Goal: Information Seeking & Learning: Learn about a topic

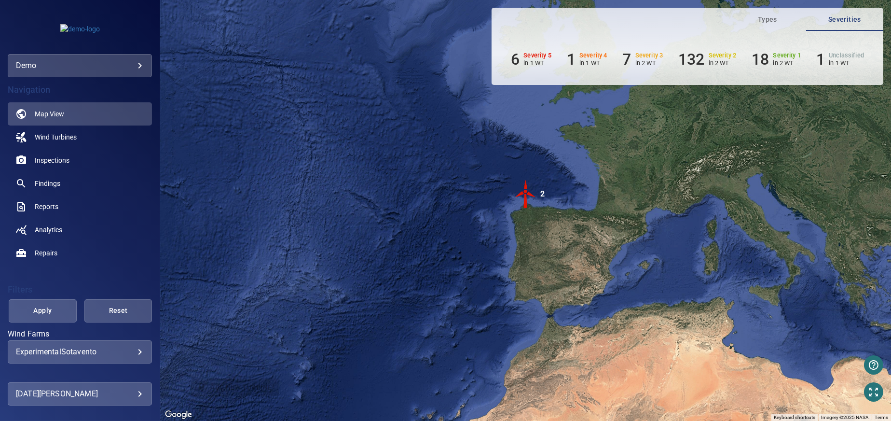
click at [126, 351] on body "**********" at bounding box center [445, 210] width 891 height 421
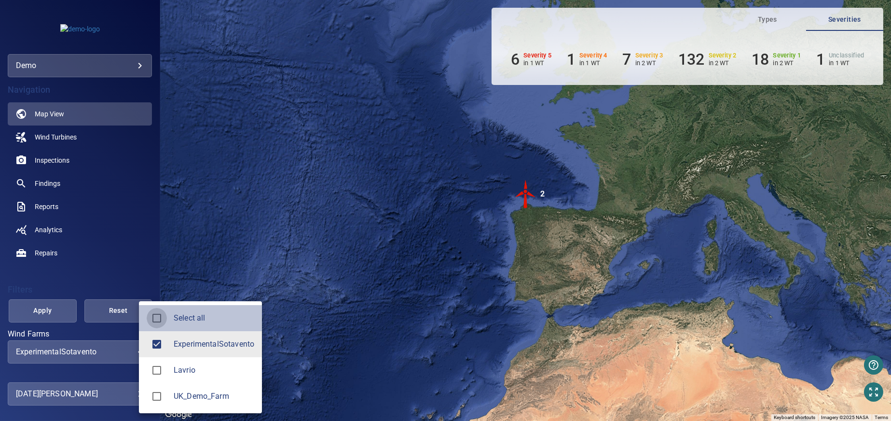
type input "**********"
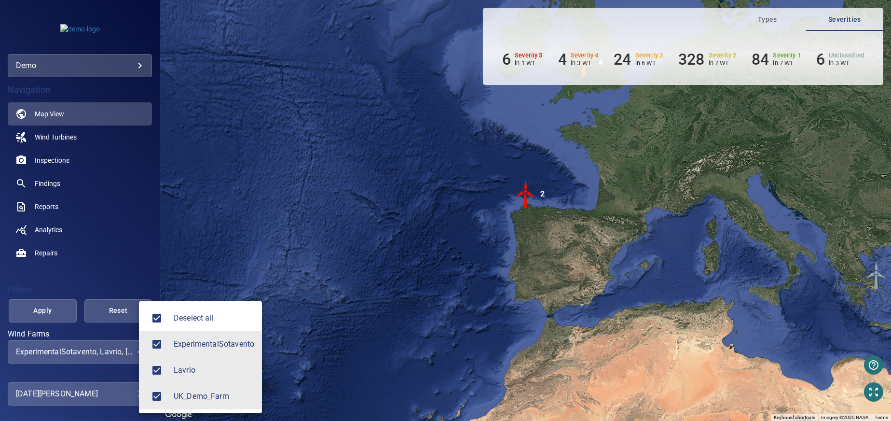
click at [42, 310] on div at bounding box center [445, 210] width 891 height 421
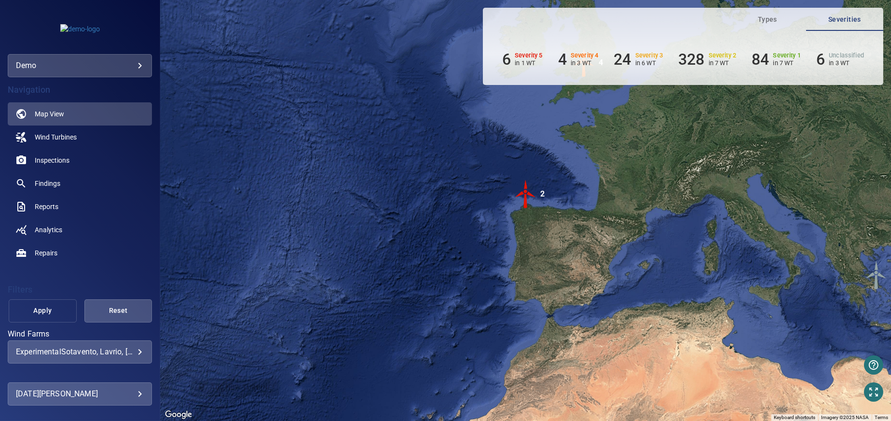
click at [43, 311] on span "Apply" at bounding box center [43, 310] width 44 height 12
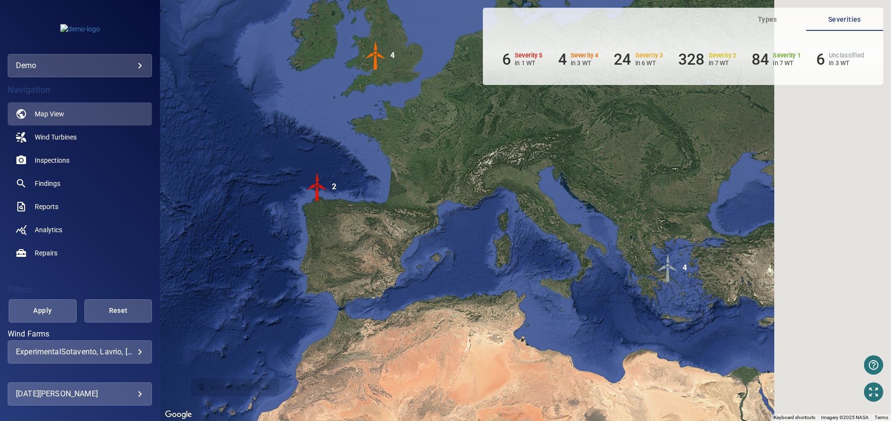
drag, startPoint x: 391, startPoint y: 252, endPoint x: 196, endPoint y: 248, distance: 194.9
click at [196, 248] on div "To activate drag with keyboard, press Alt + Enter. Once in keyboard drag state,…" at bounding box center [525, 210] width 731 height 421
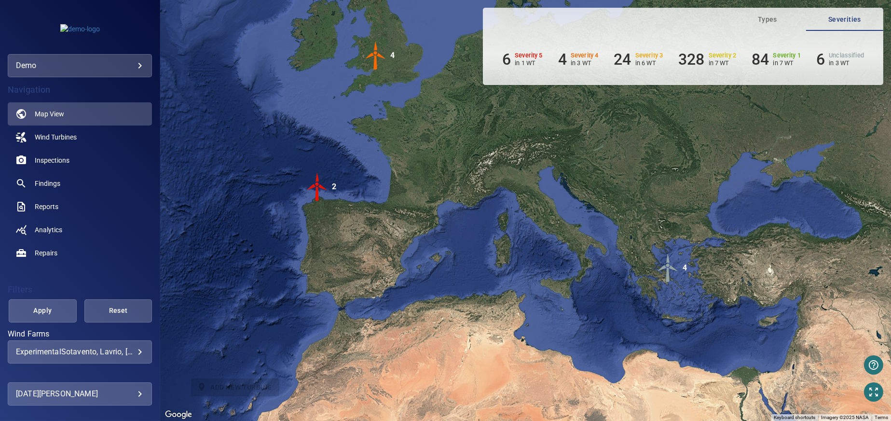
click at [376, 57] on img "4" at bounding box center [375, 55] width 29 height 29
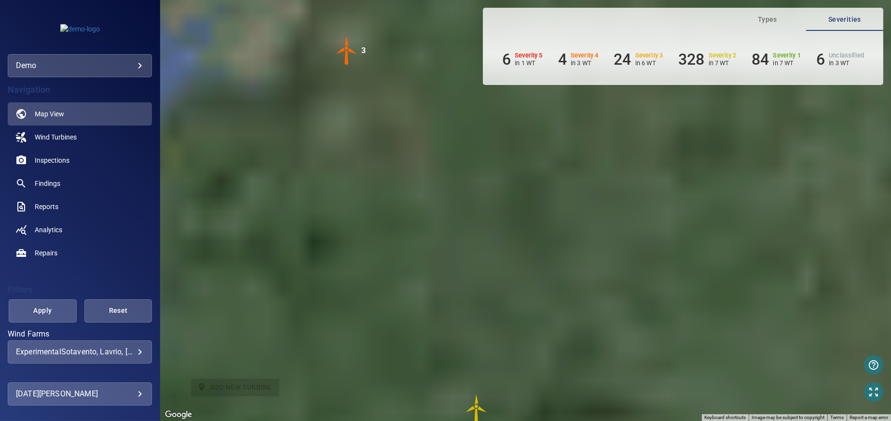
drag, startPoint x: 500, startPoint y: 183, endPoint x: 355, endPoint y: 216, distance: 147.9
click at [363, 216] on div "To navigate, press the arrow keys. To activate drag with keyboard, press Alt + …" at bounding box center [525, 210] width 731 height 421
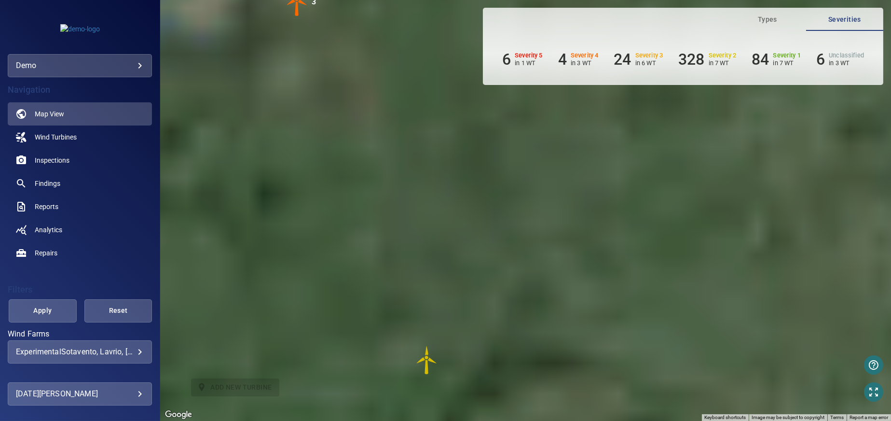
drag, startPoint x: 325, startPoint y: 196, endPoint x: 299, endPoint y: 139, distance: 62.6
click at [299, 139] on div "To navigate, press the arrow keys. To activate drag with keyboard, press Alt + …" at bounding box center [525, 210] width 731 height 421
click at [297, 10] on img "3" at bounding box center [297, 1] width 29 height 29
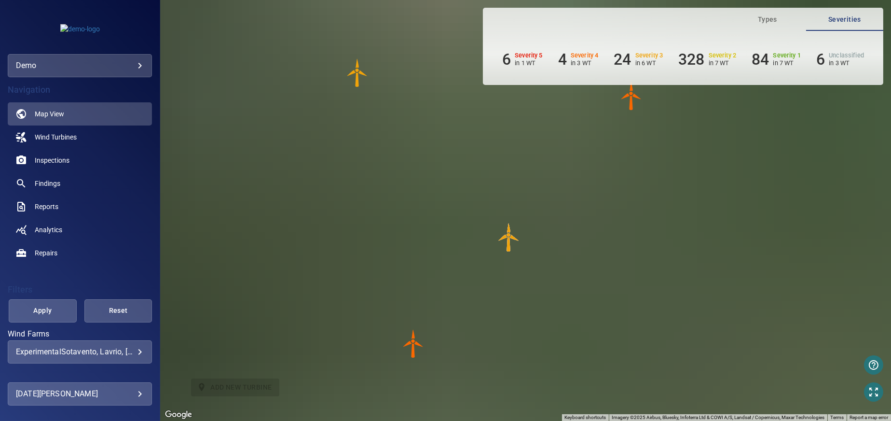
drag, startPoint x: 313, startPoint y: 169, endPoint x: 265, endPoint y: 185, distance: 50.6
click at [277, 183] on div "To navigate, press the arrow keys. To activate drag with keyboard, press Alt + …" at bounding box center [525, 210] width 731 height 421
drag, startPoint x: 265, startPoint y: 185, endPoint x: 251, endPoint y: 187, distance: 14.1
click at [251, 187] on div "To navigate, press the arrow keys. To activate drag with keyboard, press Alt + …" at bounding box center [525, 210] width 731 height 421
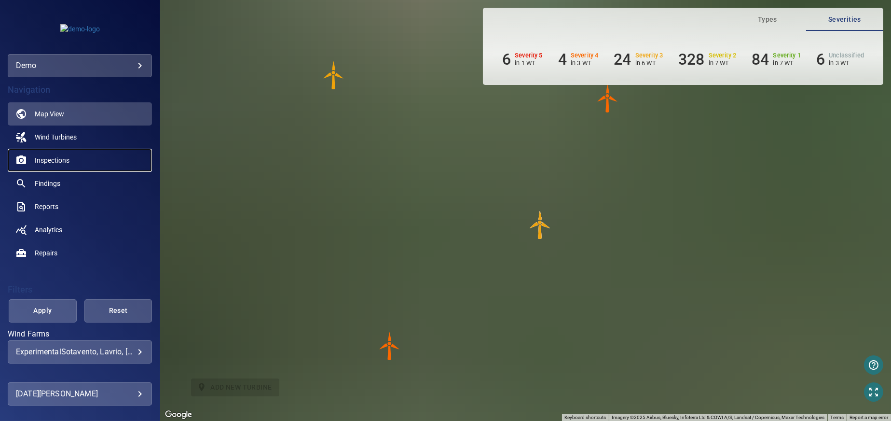
click at [70, 157] on link "Inspections" at bounding box center [80, 160] width 144 height 23
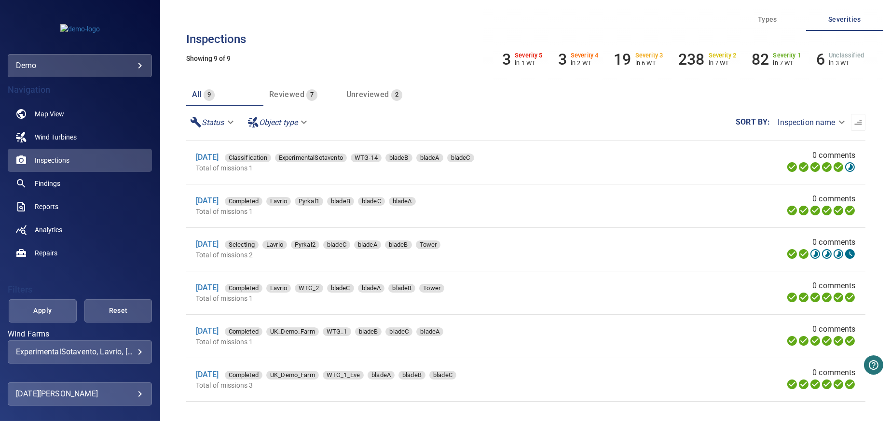
scroll to position [96, 0]
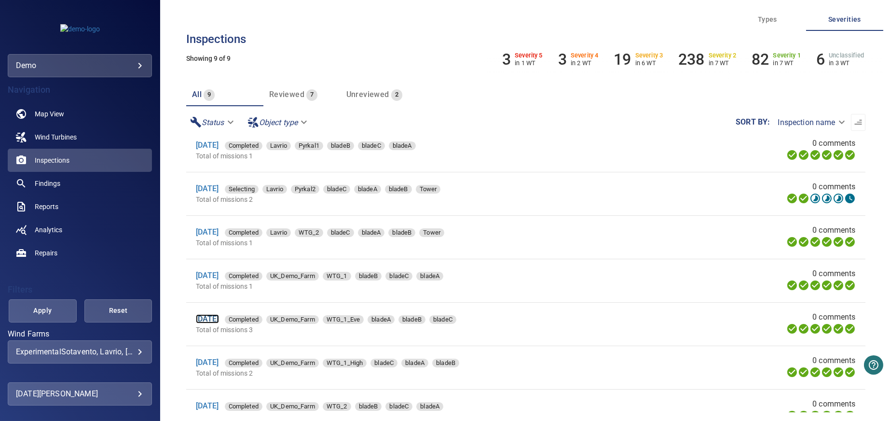
click at [216, 320] on link "18 Jul 2024" at bounding box center [207, 318] width 23 height 9
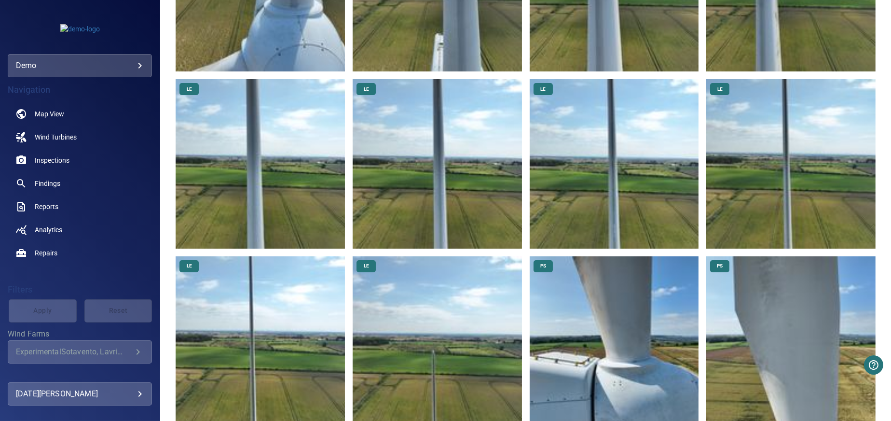
scroll to position [289, 0]
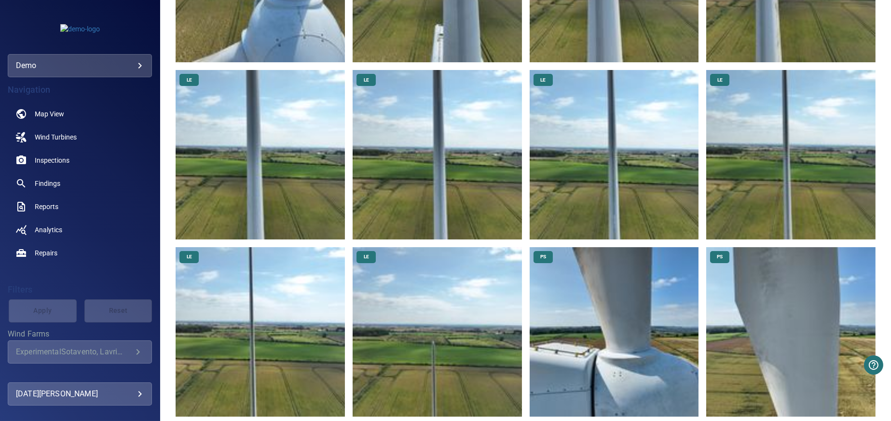
click at [451, 315] on img at bounding box center [437, 331] width 169 height 169
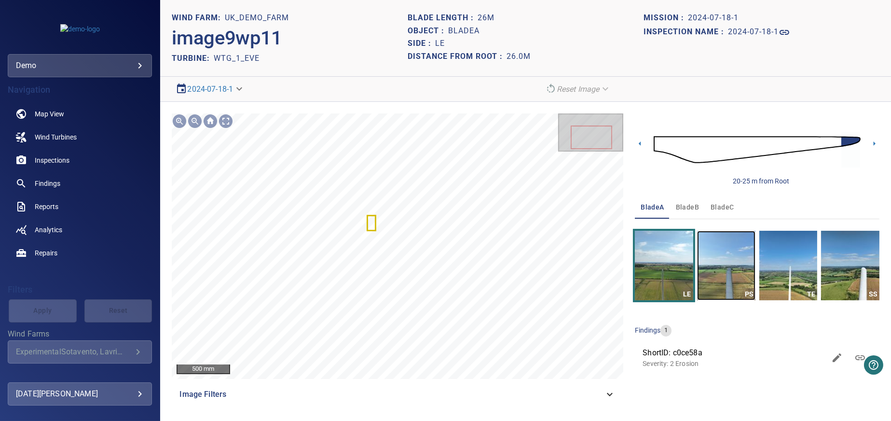
click at [735, 285] on img "button" at bounding box center [726, 265] width 58 height 69
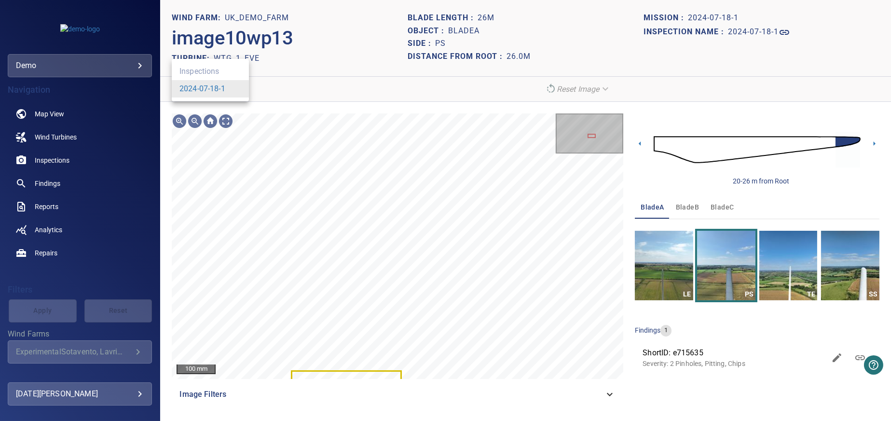
click at [245, 90] on body "**********" at bounding box center [445, 210] width 891 height 421
click at [300, 136] on div at bounding box center [445, 210] width 891 height 421
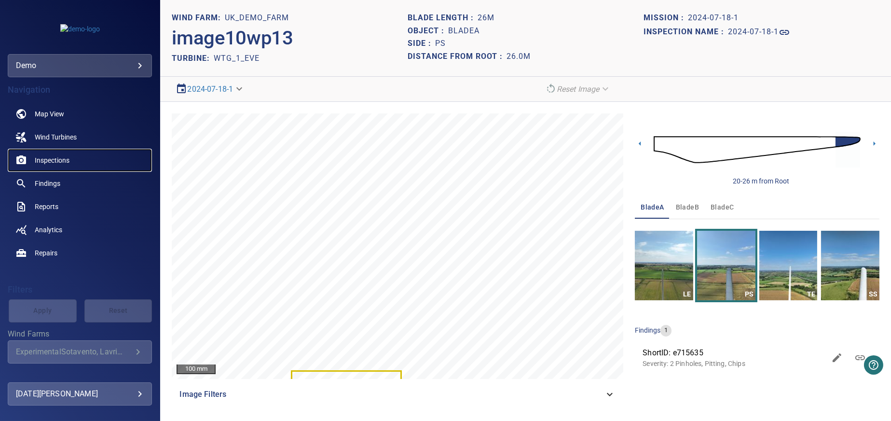
click at [60, 158] on span "Inspections" at bounding box center [52, 160] width 35 height 10
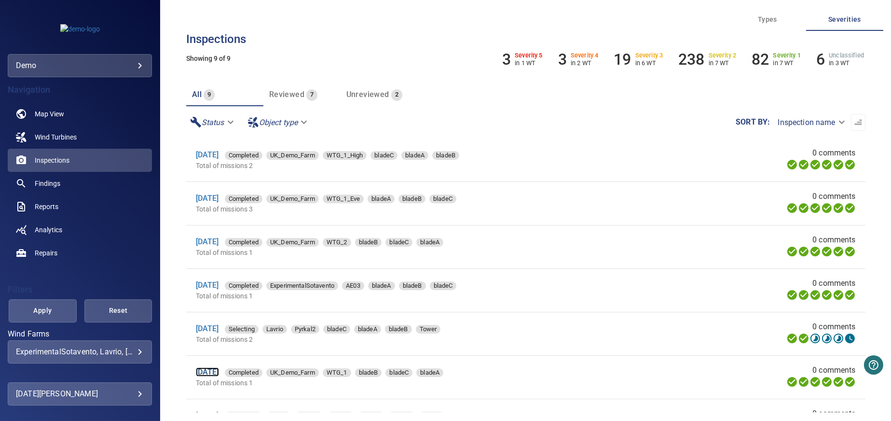
click at [217, 376] on link "24 Aug 2023" at bounding box center [207, 371] width 23 height 9
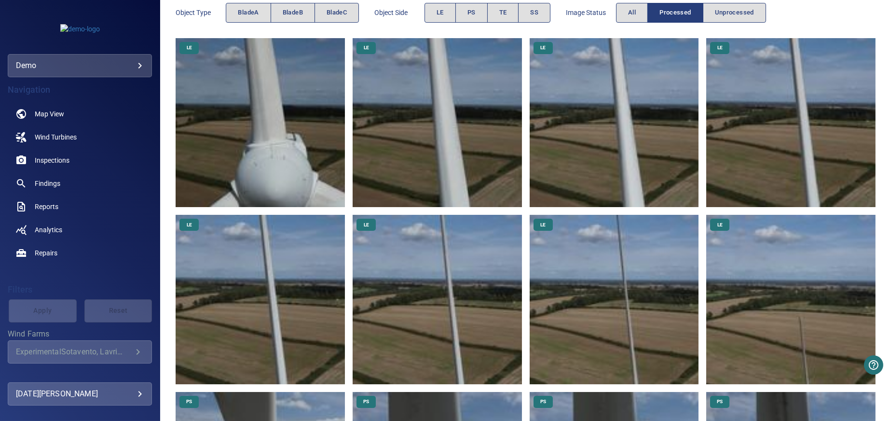
scroll to position [241, 0]
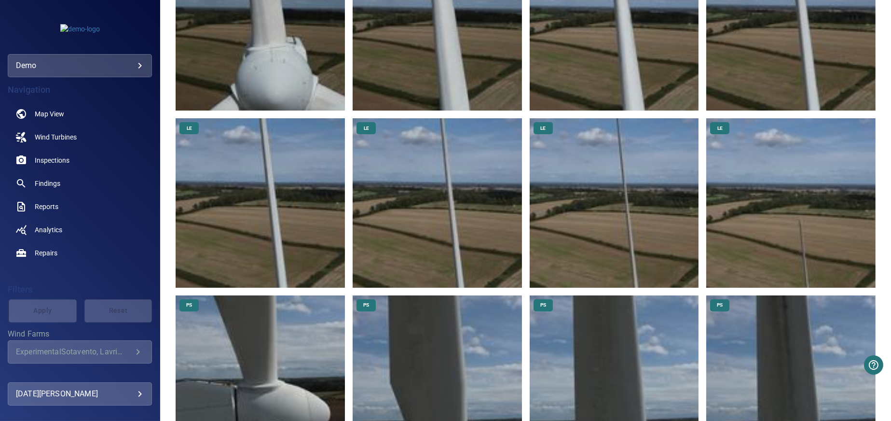
click at [786, 235] on img at bounding box center [790, 202] width 169 height 169
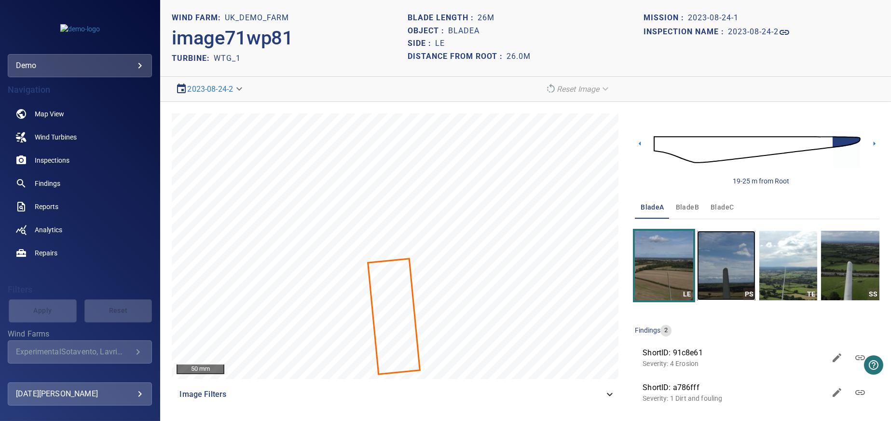
click at [728, 271] on img "button" at bounding box center [726, 265] width 58 height 69
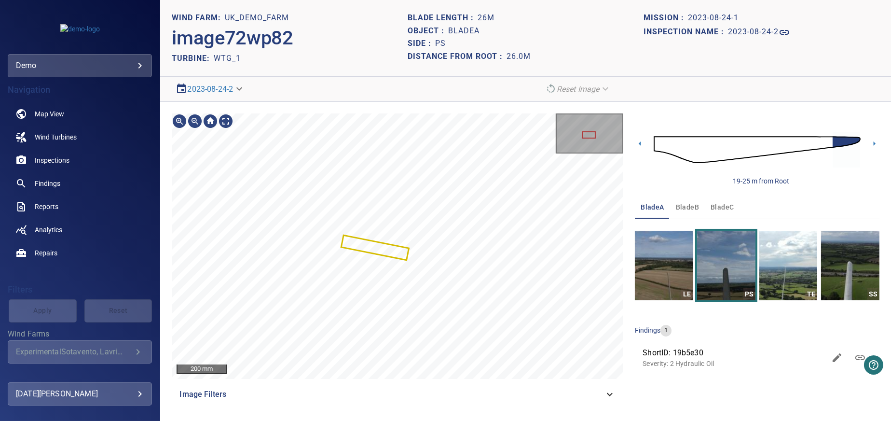
click at [706, 367] on p "Severity: 2 Hydraulic Oil" at bounding box center [733, 363] width 183 height 10
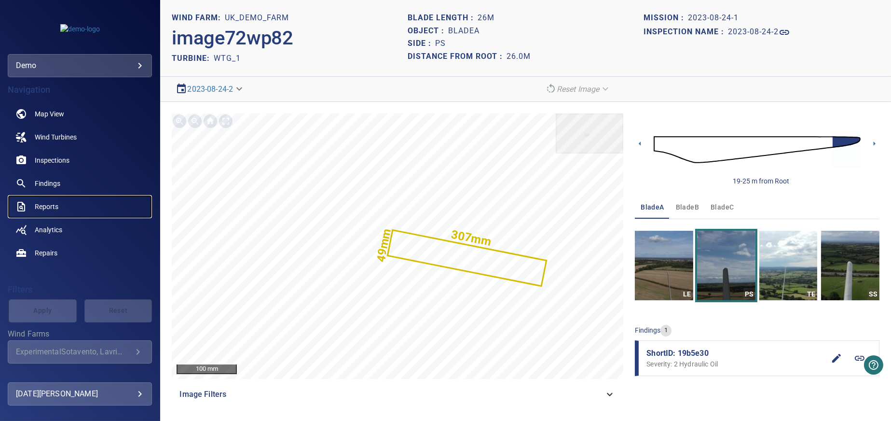
click at [42, 205] on span "Reports" at bounding box center [47, 207] width 24 height 10
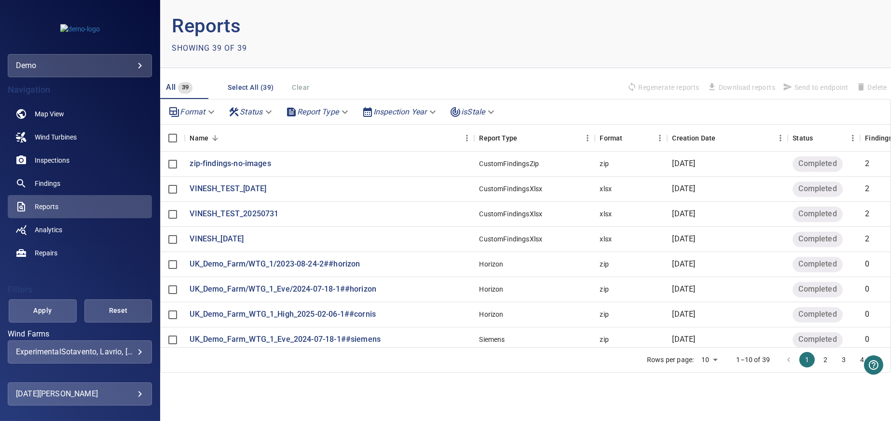
click at [713, 361] on body "**********" at bounding box center [445, 210] width 891 height 421
click at [708, 401] on li "100" at bounding box center [709, 400] width 28 height 17
type input "***"
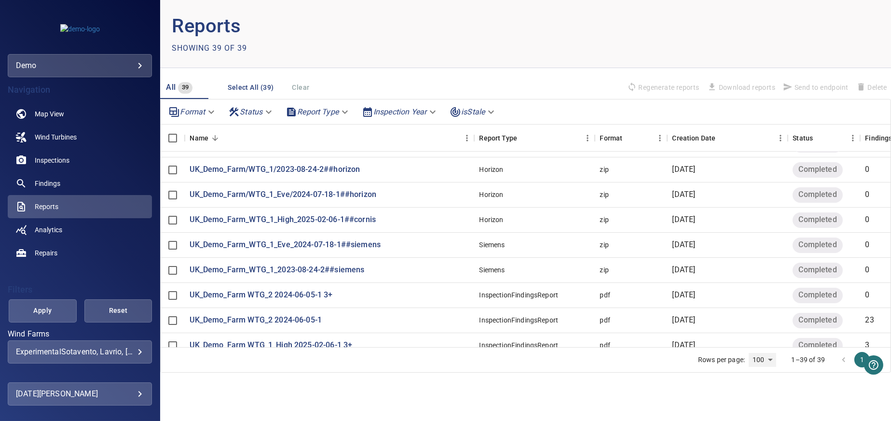
scroll to position [96, 0]
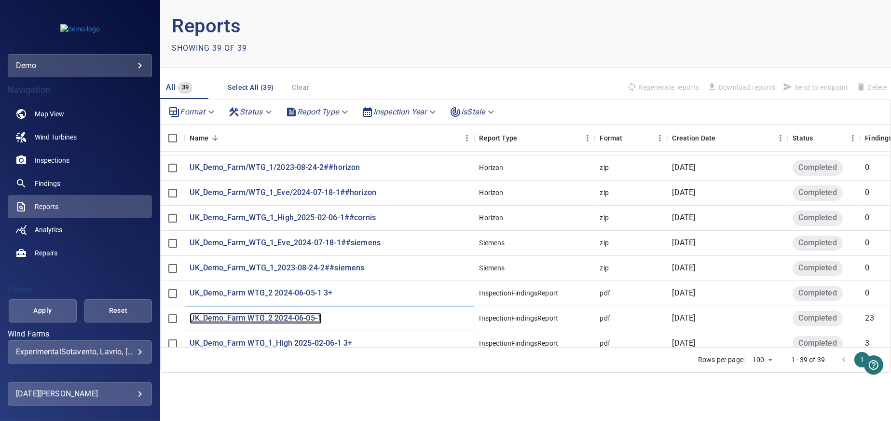
click at [267, 319] on p "UK_Demo_Farm WTG_2 2024-06-05-1" at bounding box center [256, 318] width 132 height 11
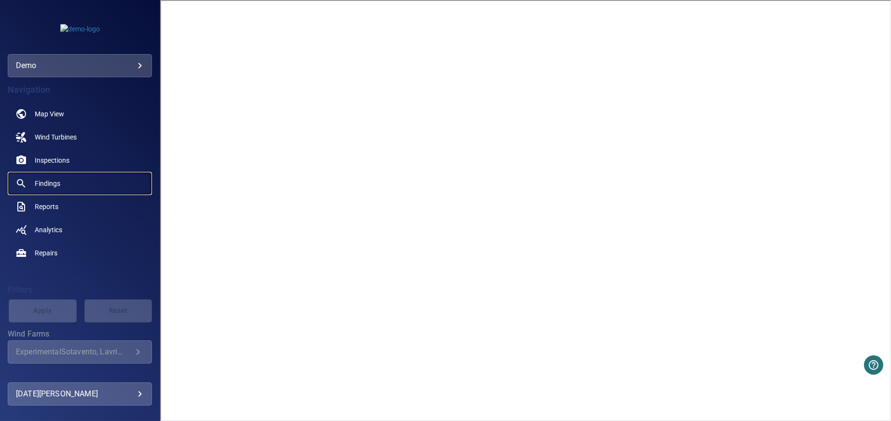
click at [57, 180] on span "Findings" at bounding box center [48, 183] width 26 height 10
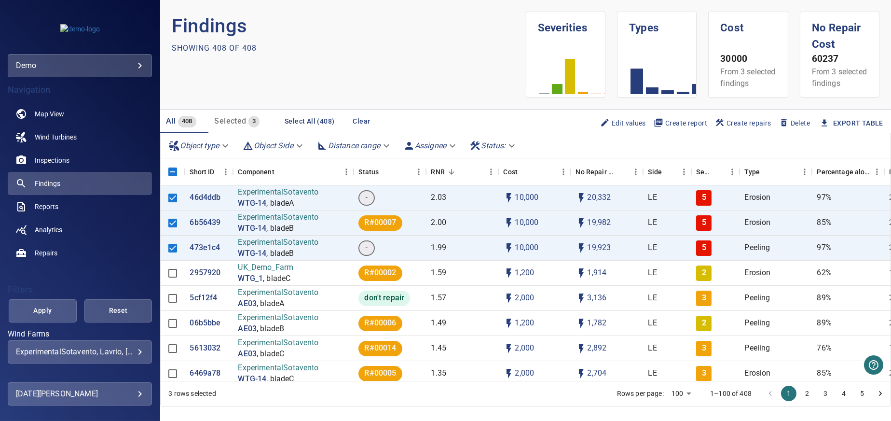
click at [667, 128] on span "Create report" at bounding box center [680, 123] width 54 height 11
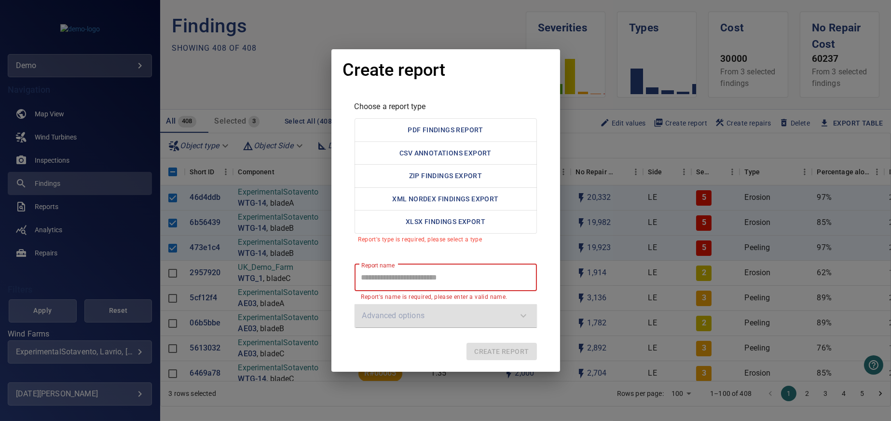
click at [660, 154] on div "Create report Choose a report type PDF Findings Report CSV Annotations Export Z…" at bounding box center [445, 210] width 891 height 421
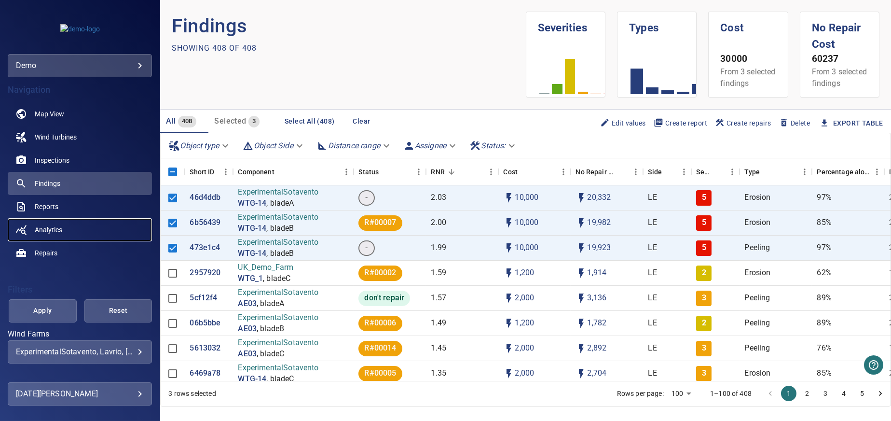
click at [54, 228] on span "Analytics" at bounding box center [48, 230] width 27 height 10
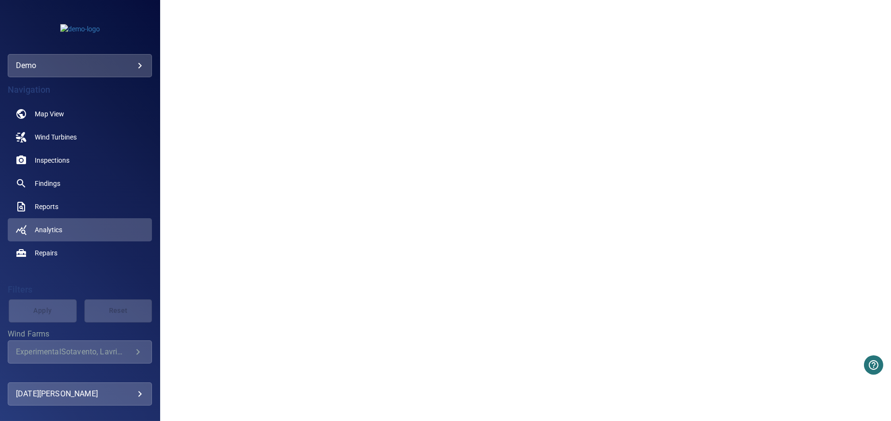
scroll to position [820, 0]
click at [44, 116] on span "Map View" at bounding box center [49, 114] width 29 height 10
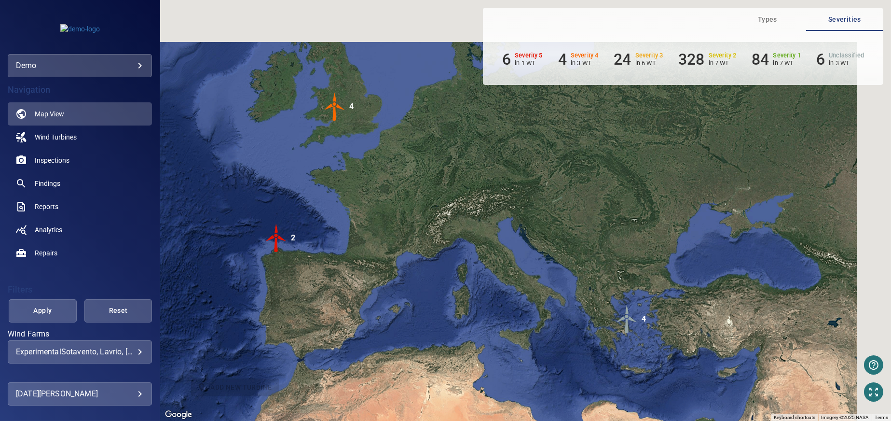
drag, startPoint x: 646, startPoint y: 228, endPoint x: 395, endPoint y: 272, distance: 254.7
click at [395, 272] on div "To activate drag with keyboard, press Alt + Enter. Once in keyboard drag state,…" at bounding box center [525, 210] width 731 height 421
